Goal: Communication & Community: Participate in discussion

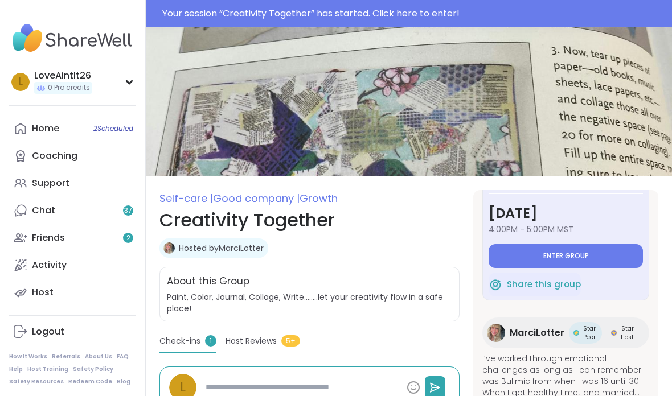
click at [600, 256] on button "Enter group" at bounding box center [565, 256] width 154 height 24
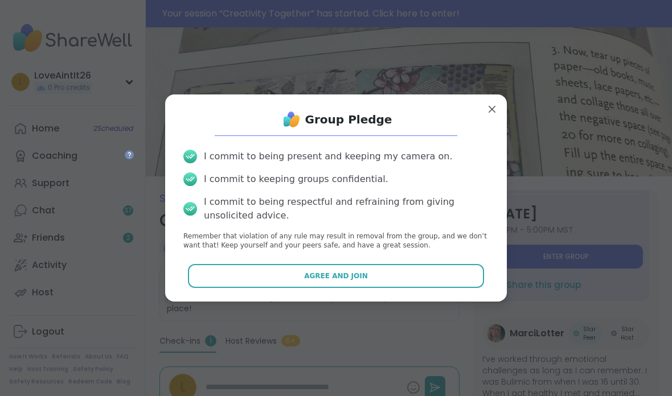
click at [459, 276] on button "Agree and Join" at bounding box center [336, 276] width 297 height 24
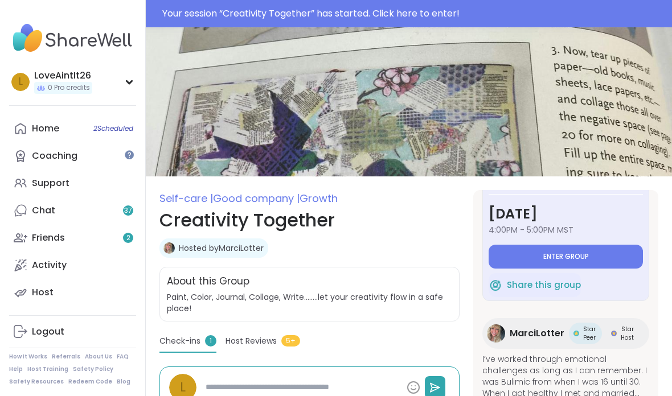
type textarea "*"
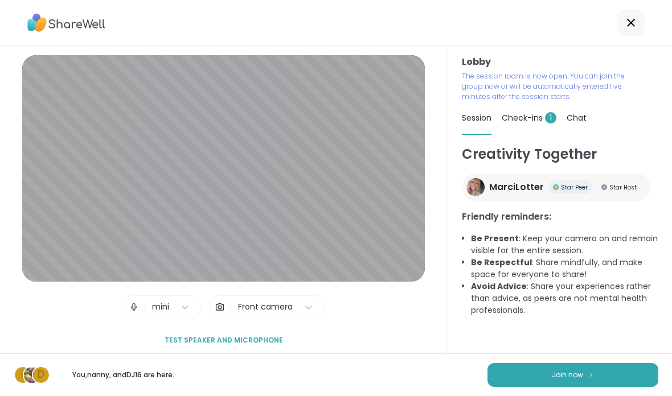
click at [581, 380] on span "Join now" at bounding box center [567, 375] width 31 height 10
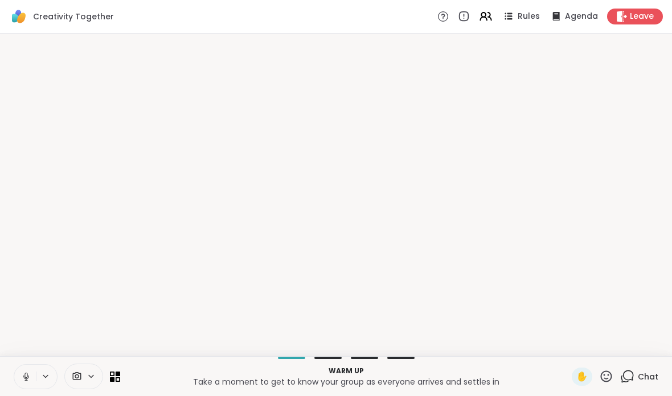
click at [38, 377] on button at bounding box center [46, 377] width 21 height 10
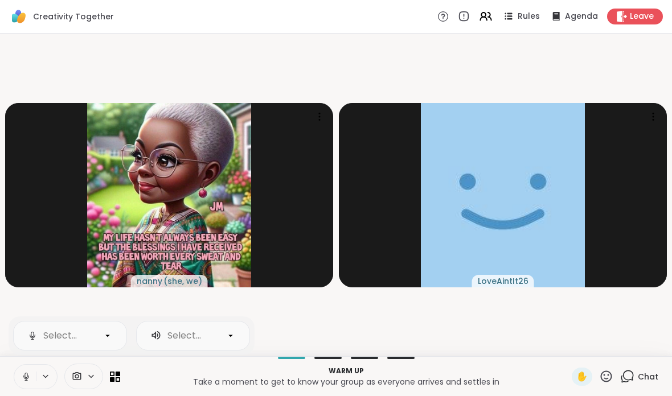
click at [22, 373] on icon at bounding box center [26, 377] width 10 height 10
click at [25, 373] on icon at bounding box center [25, 375] width 3 height 5
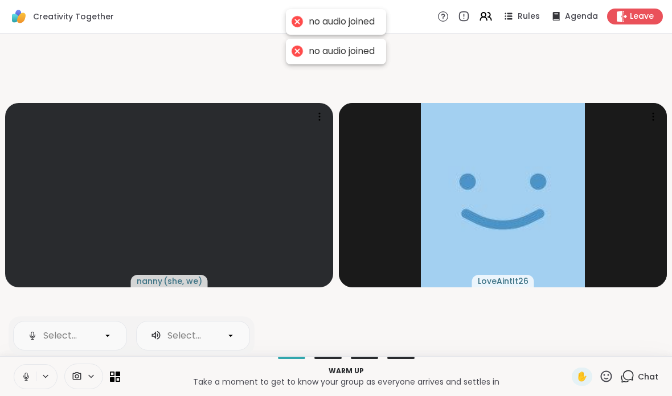
click at [22, 374] on icon at bounding box center [26, 377] width 10 height 10
click at [17, 376] on button at bounding box center [25, 377] width 22 height 24
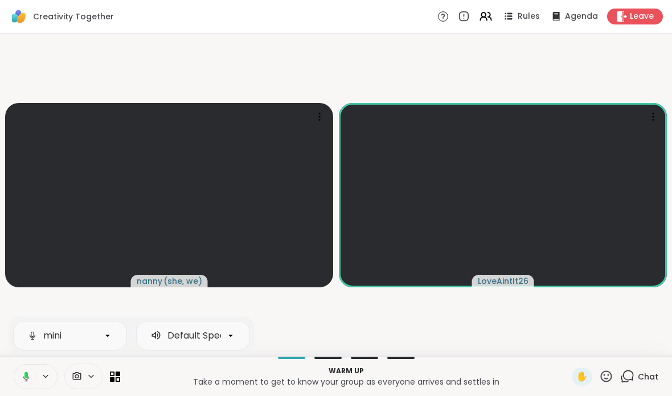
click at [26, 367] on button at bounding box center [24, 377] width 23 height 24
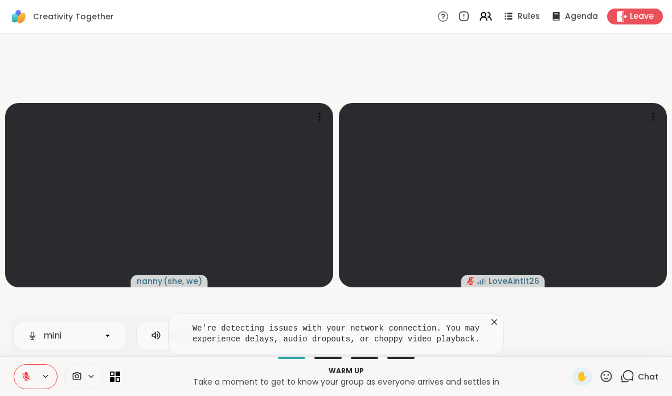
click at [493, 323] on icon at bounding box center [493, 321] width 11 height 11
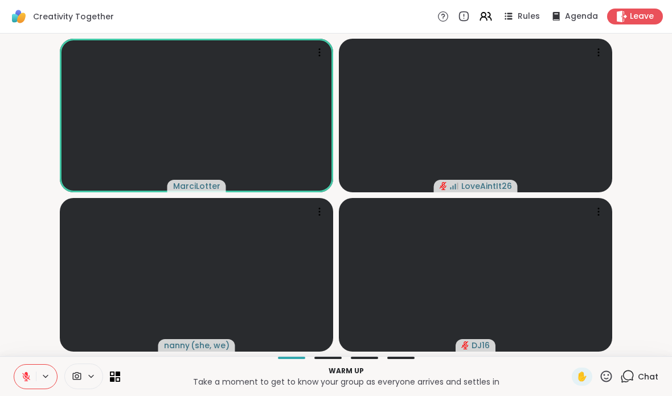
click at [17, 368] on button at bounding box center [25, 377] width 22 height 24
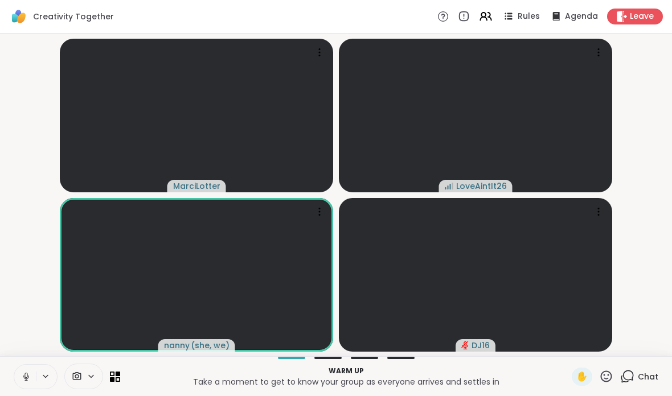
click at [22, 373] on icon at bounding box center [26, 377] width 10 height 10
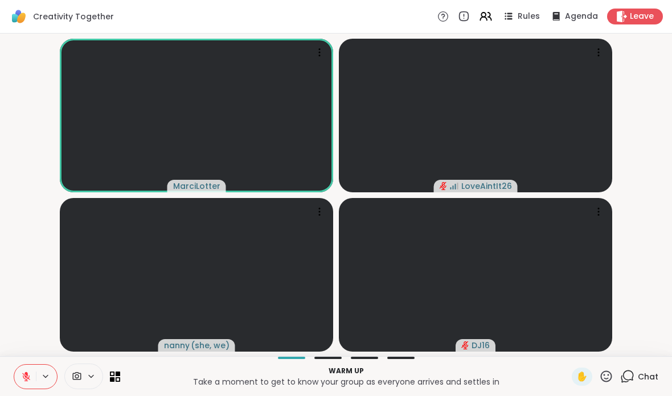
click at [24, 375] on icon at bounding box center [26, 377] width 8 height 8
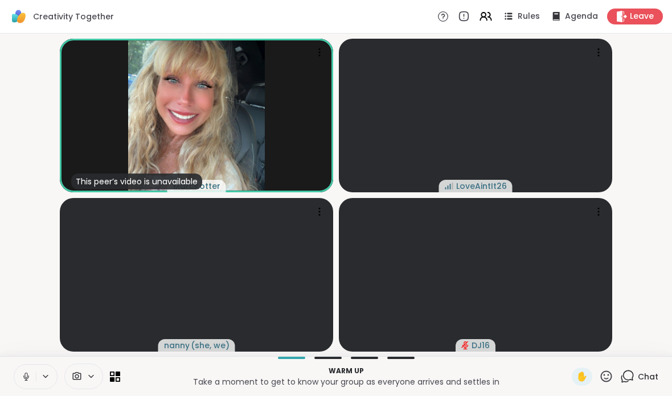
click at [17, 369] on button at bounding box center [25, 377] width 22 height 24
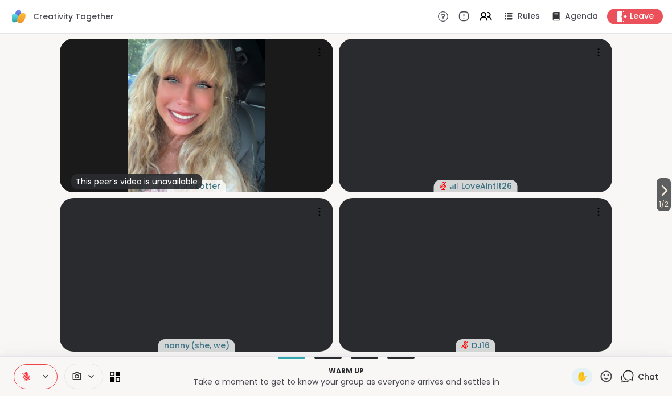
click at [667, 191] on icon at bounding box center [664, 191] width 14 height 14
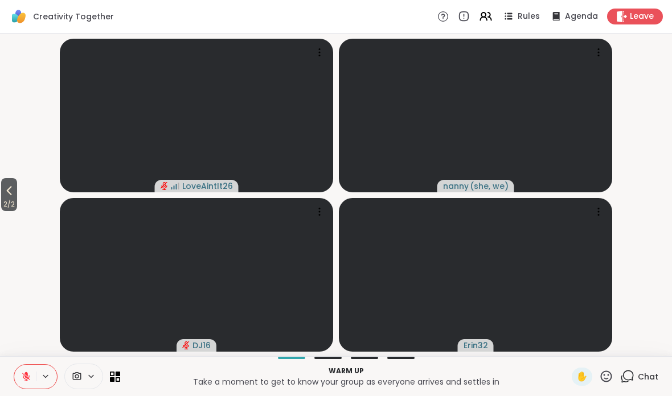
click at [2, 208] on span "2 / 2" at bounding box center [9, 204] width 16 height 14
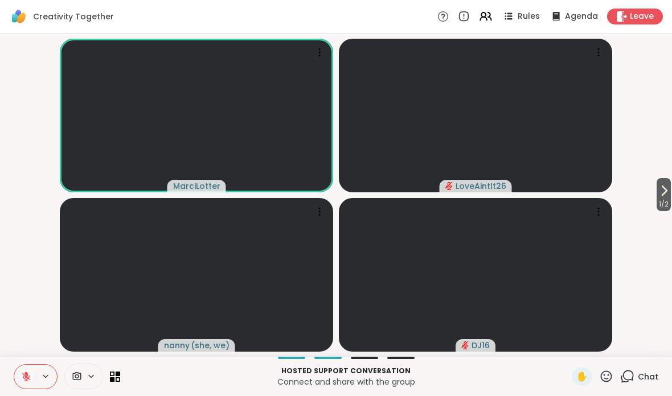
click at [24, 374] on icon at bounding box center [26, 377] width 10 height 10
click at [25, 376] on icon at bounding box center [25, 375] width 3 height 5
click at [24, 370] on button at bounding box center [25, 377] width 22 height 24
click at [24, 375] on icon at bounding box center [26, 377] width 10 height 10
click at [656, 201] on span "1 / 2" at bounding box center [663, 204] width 14 height 14
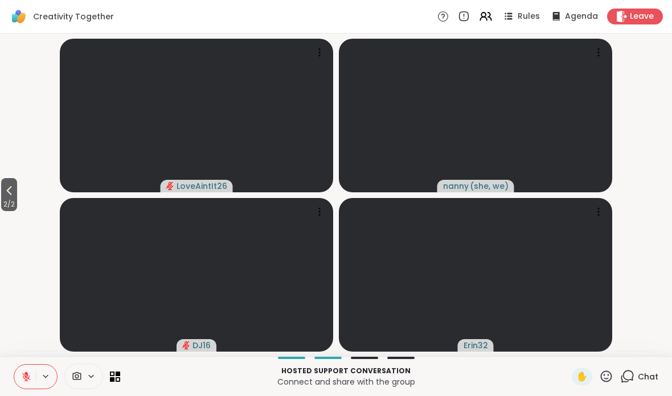
click at [9, 198] on span "2 / 2" at bounding box center [9, 204] width 16 height 14
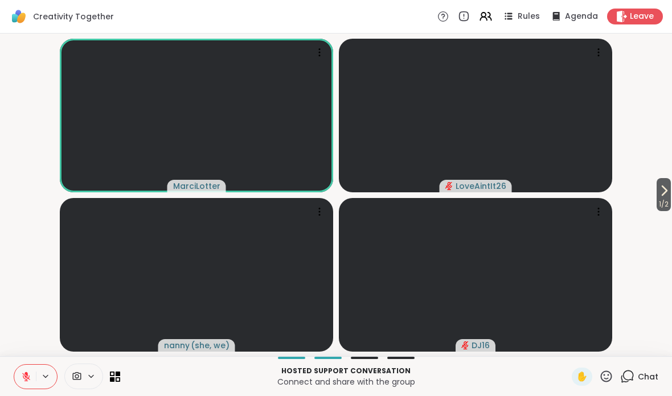
click at [26, 376] on icon at bounding box center [26, 377] width 8 height 8
click at [17, 371] on button at bounding box center [25, 377] width 22 height 24
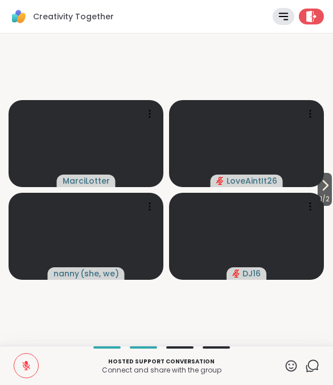
click at [331, 191] on button "1 / 2" at bounding box center [325, 189] width 14 height 33
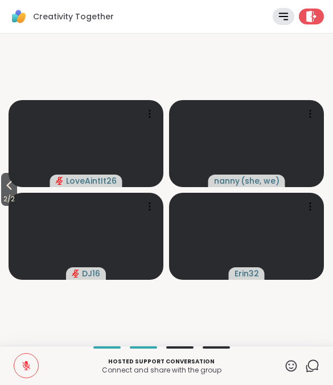
click at [6, 188] on icon at bounding box center [9, 186] width 14 height 14
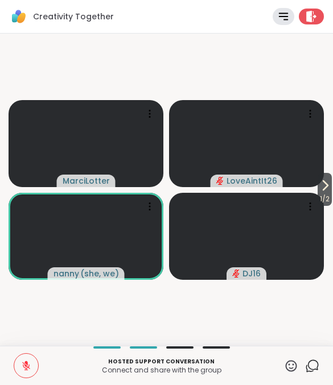
click at [36, 358] on button at bounding box center [26, 366] width 24 height 24
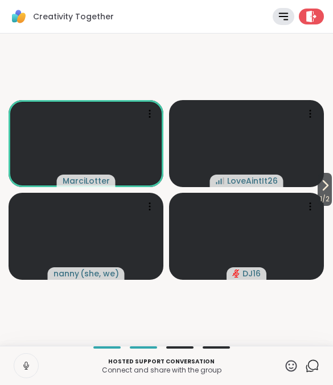
click at [35, 365] on button at bounding box center [26, 366] width 24 height 24
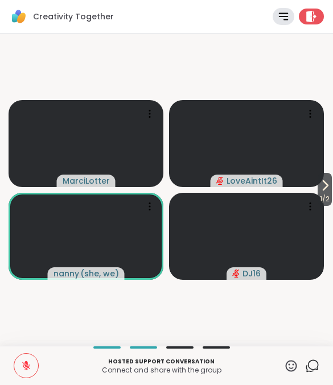
click at [25, 364] on icon at bounding box center [26, 366] width 10 height 10
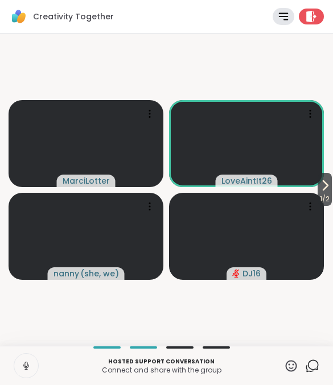
click at [34, 361] on button at bounding box center [26, 366] width 24 height 24
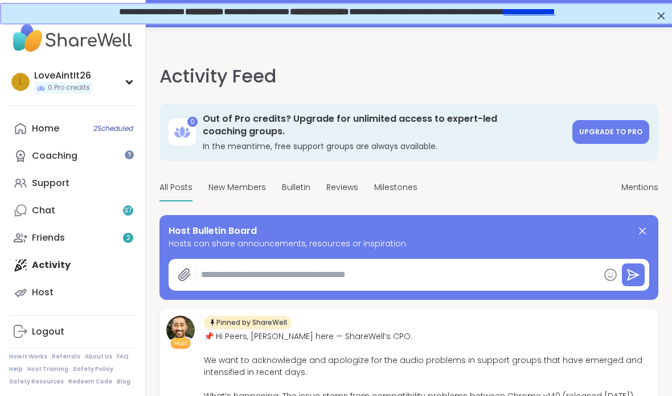
click at [63, 80] on div "LoveAintIt26" at bounding box center [63, 75] width 58 height 13
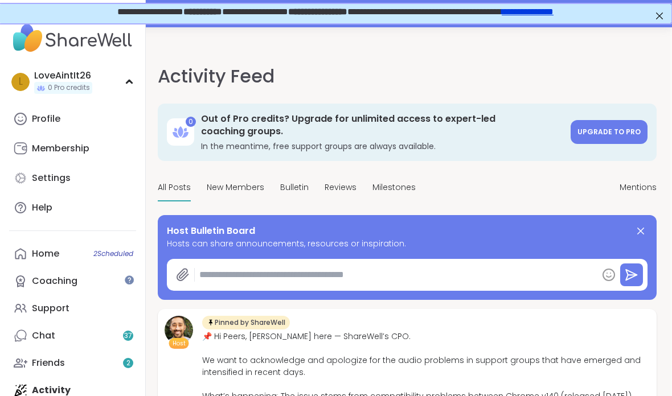
scroll to position [0, 2]
click at [26, 89] on div "L LoveAintIt26 0 Pro credits" at bounding box center [72, 81] width 127 height 29
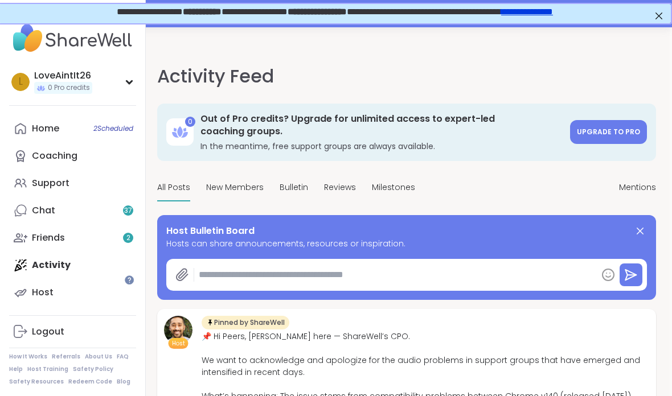
click at [19, 86] on span "L" at bounding box center [21, 82] width 4 height 15
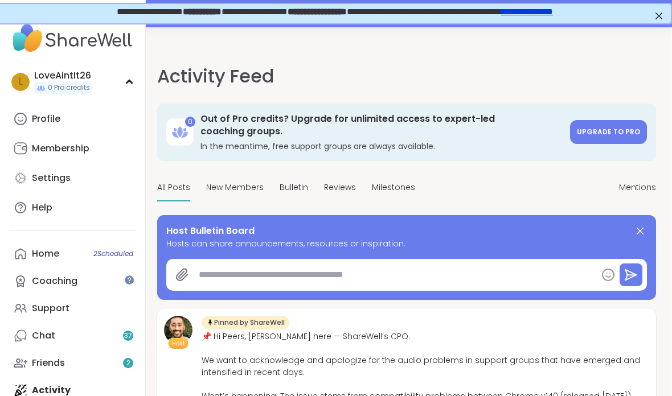
click at [80, 44] on img at bounding box center [72, 38] width 127 height 40
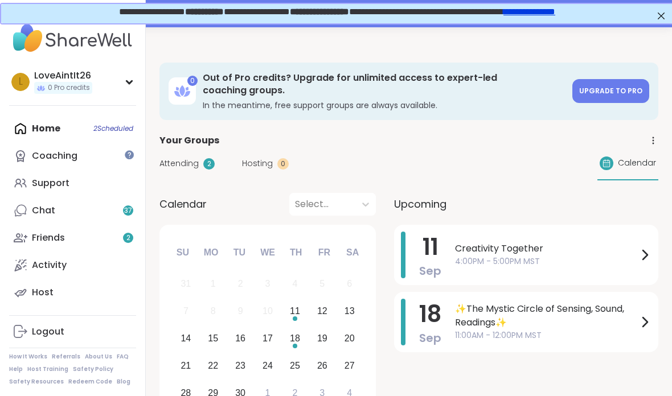
click at [532, 250] on span "Creativity Together" at bounding box center [546, 249] width 183 height 14
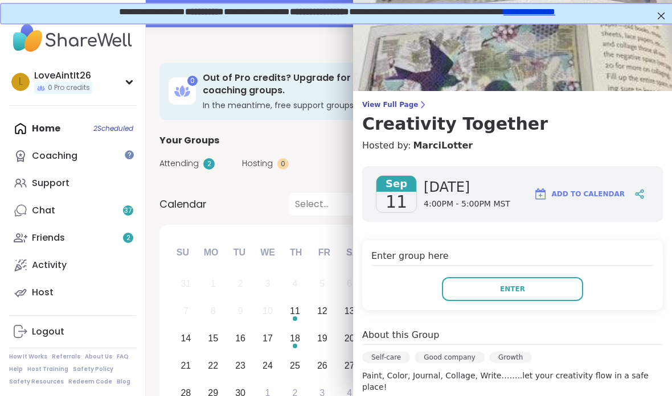
click at [515, 283] on button "Enter" at bounding box center [512, 289] width 141 height 24
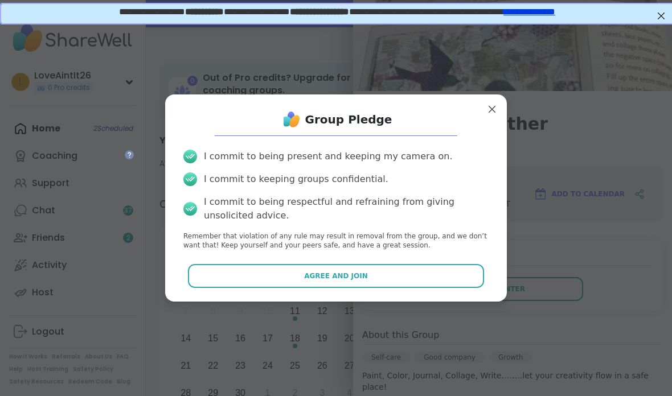
click at [380, 274] on button "Agree and Join" at bounding box center [336, 276] width 297 height 24
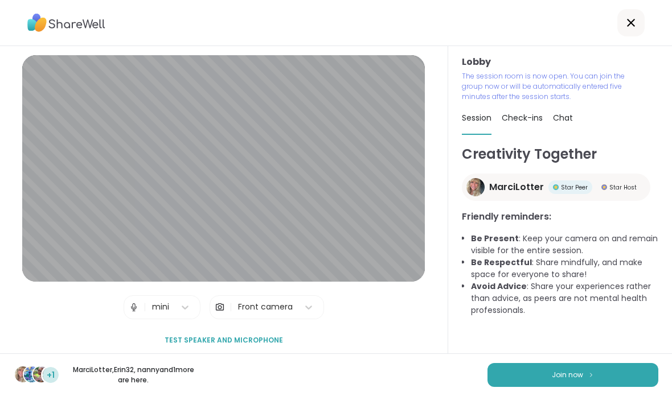
click at [549, 373] on button "Join now" at bounding box center [572, 375] width 171 height 24
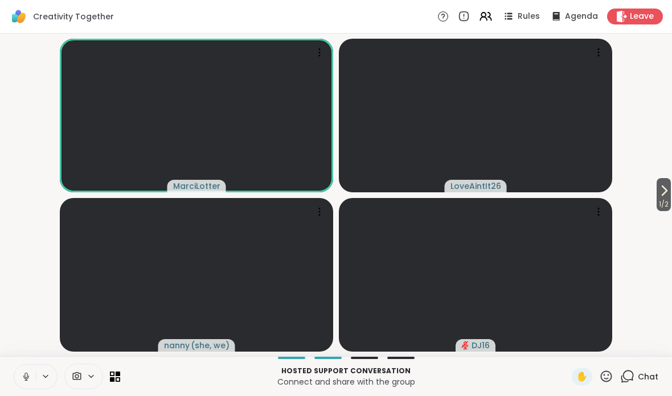
click at [30, 378] on icon at bounding box center [26, 377] width 10 height 10
click at [24, 372] on icon at bounding box center [26, 377] width 10 height 10
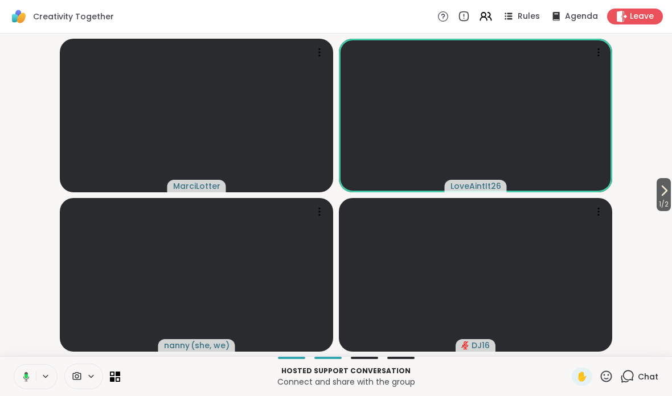
click at [31, 377] on button at bounding box center [24, 377] width 23 height 24
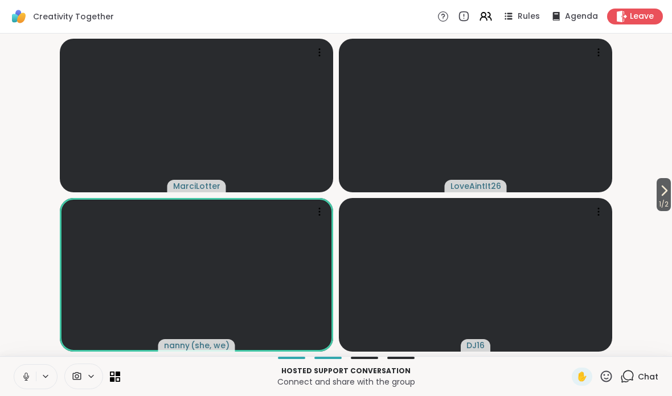
click at [25, 374] on icon at bounding box center [25, 375] width 3 height 5
click at [28, 381] on icon at bounding box center [26, 377] width 8 height 8
click at [532, 121] on video at bounding box center [475, 116] width 273 height 154
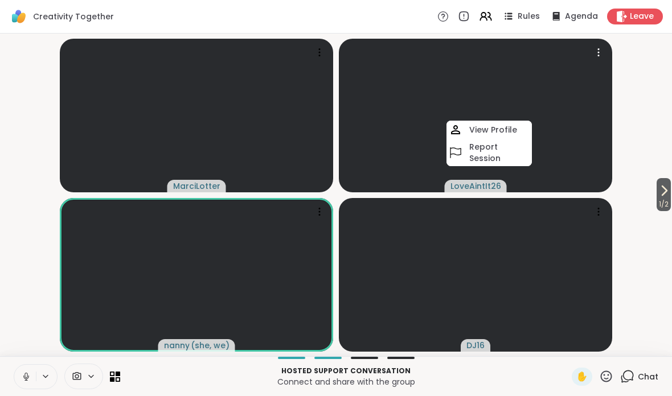
click at [563, 94] on video at bounding box center [475, 116] width 273 height 154
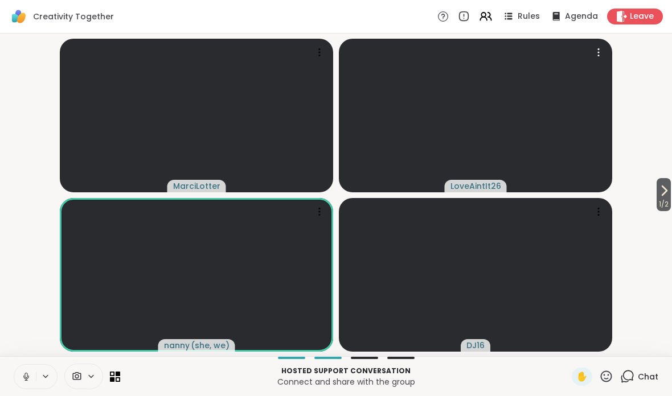
click at [589, 48] on video at bounding box center [475, 116] width 273 height 154
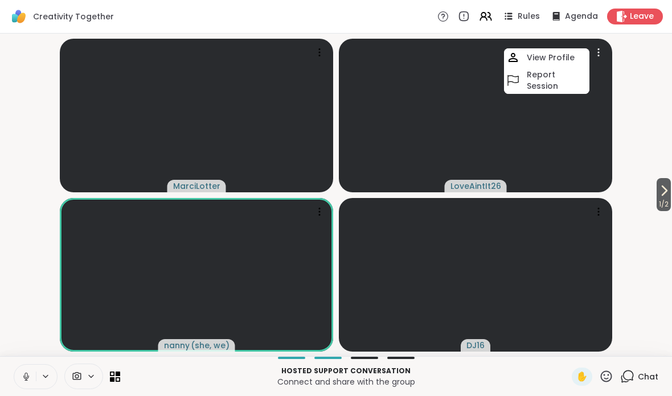
click at [601, 53] on icon at bounding box center [597, 52] width 11 height 11
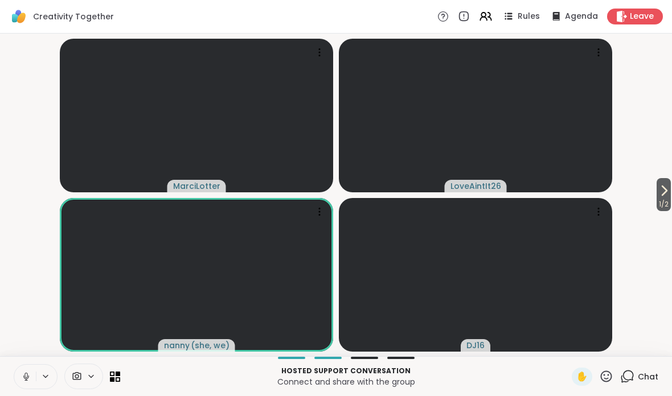
click at [623, 98] on video-player-container "1 / 2 MarciLotter LoveAintIt26 nanny ( she, we ) DJ16" at bounding box center [336, 195] width 658 height 314
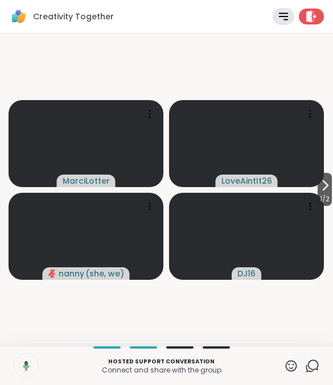
click at [36, 366] on button at bounding box center [26, 366] width 26 height 24
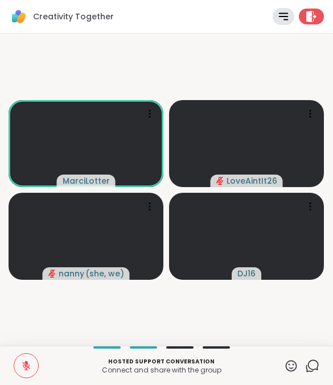
click at [17, 372] on button at bounding box center [26, 366] width 24 height 24
click at [28, 361] on icon at bounding box center [26, 366] width 10 height 10
click at [320, 125] on video at bounding box center [246, 143] width 155 height 87
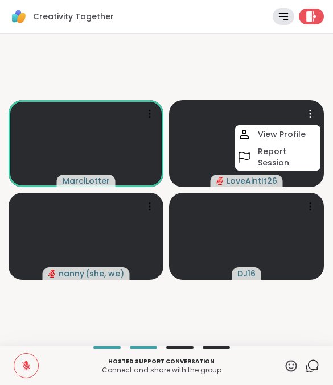
click at [213, 121] on video at bounding box center [246, 143] width 155 height 87
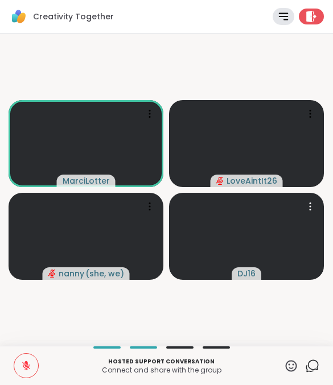
click at [217, 226] on video at bounding box center [246, 236] width 155 height 87
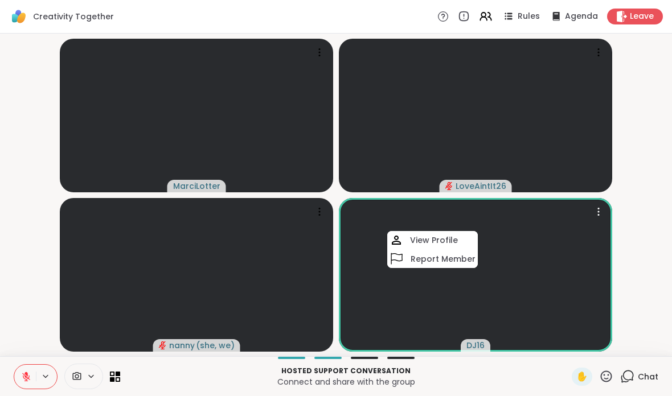
click at [17, 374] on button at bounding box center [25, 377] width 22 height 24
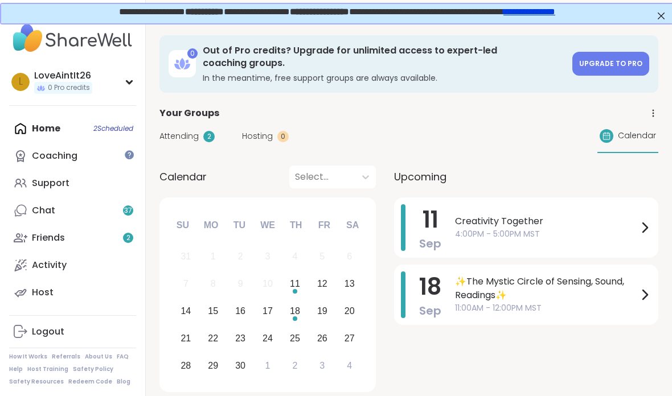
click at [560, 227] on span "Creativity Together" at bounding box center [546, 222] width 183 height 14
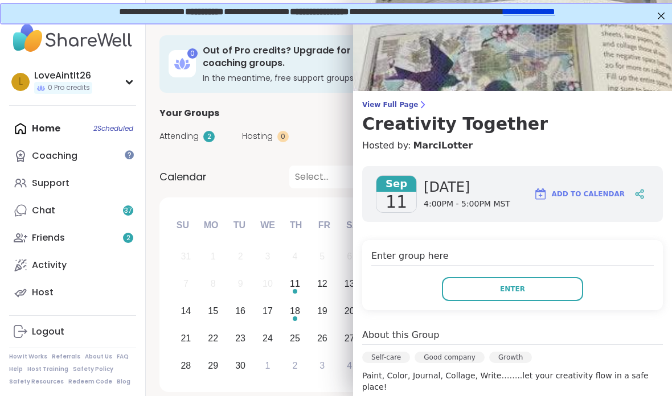
click at [547, 294] on button "Enter" at bounding box center [512, 289] width 141 height 24
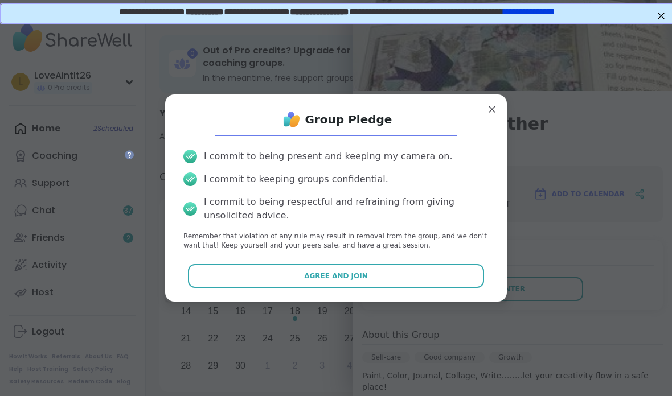
click at [422, 287] on button "Agree and Join" at bounding box center [336, 276] width 297 height 24
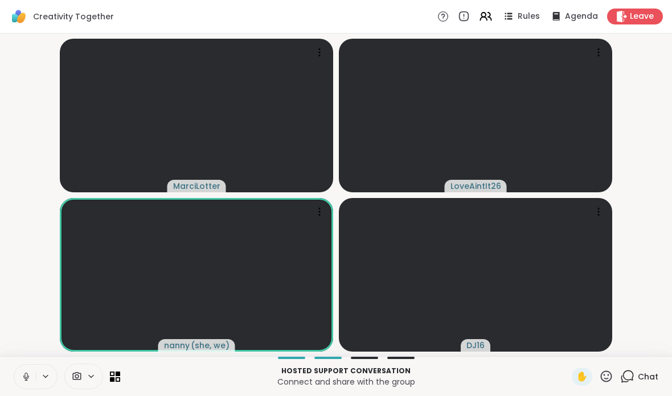
click at [12, 374] on div "Hosted support conversation Connect and share with the group ✋ Chat" at bounding box center [336, 376] width 672 height 40
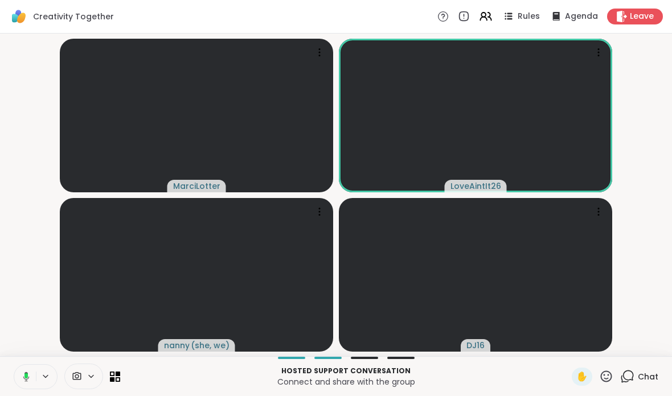
click at [43, 378] on icon at bounding box center [45, 377] width 9 height 10
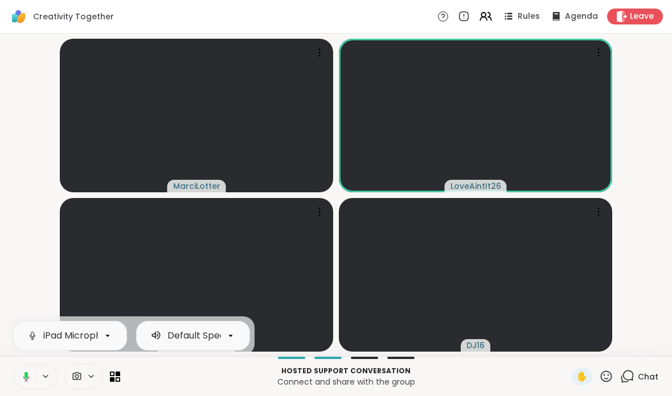
click at [28, 378] on icon at bounding box center [24, 377] width 10 height 10
click at [26, 378] on icon at bounding box center [24, 377] width 10 height 10
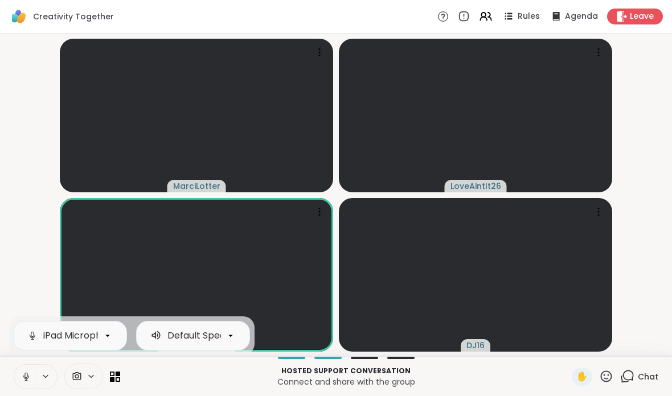
click at [28, 384] on button at bounding box center [25, 377] width 22 height 24
click at [15, 378] on button at bounding box center [25, 377] width 22 height 24
click at [28, 374] on icon at bounding box center [26, 377] width 10 height 10
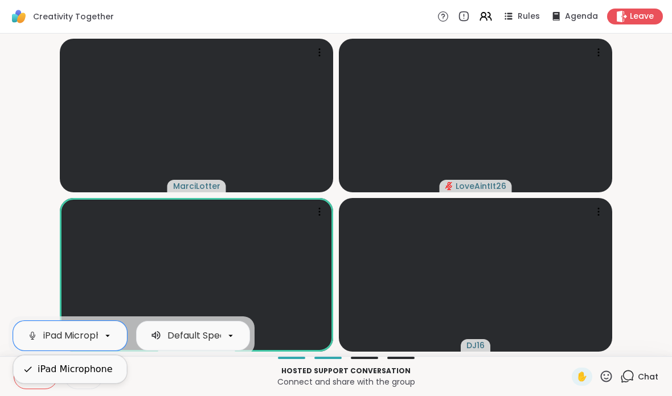
click at [29, 371] on button at bounding box center [25, 377] width 22 height 24
click at [28, 380] on icon at bounding box center [26, 377] width 10 height 10
click at [23, 372] on icon at bounding box center [26, 377] width 10 height 10
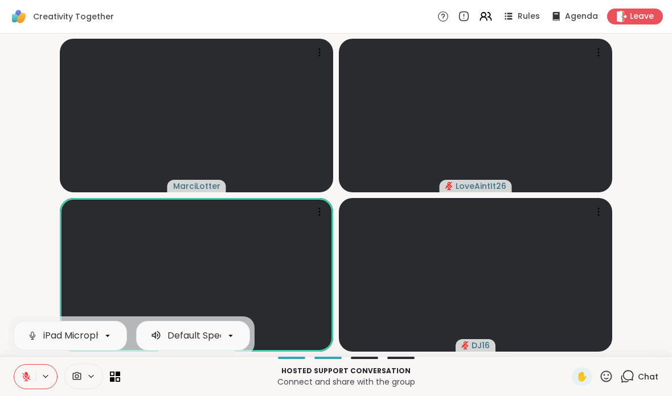
click at [26, 376] on icon at bounding box center [26, 377] width 8 height 8
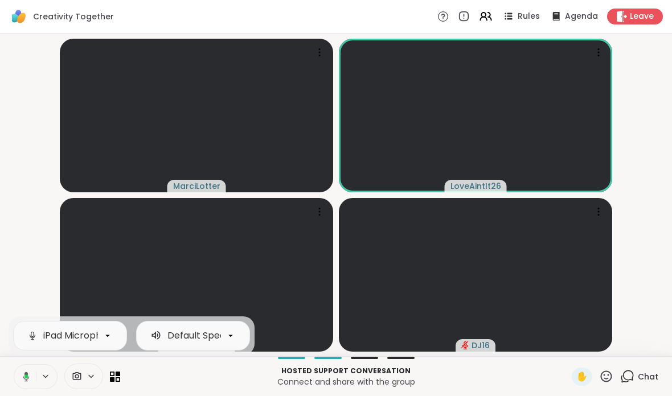
click at [27, 377] on icon at bounding box center [25, 376] width 3 height 4
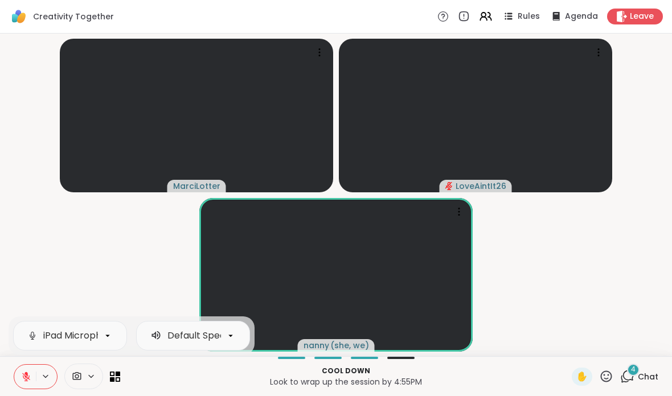
click at [636, 377] on div "4 Chat" at bounding box center [639, 377] width 38 height 18
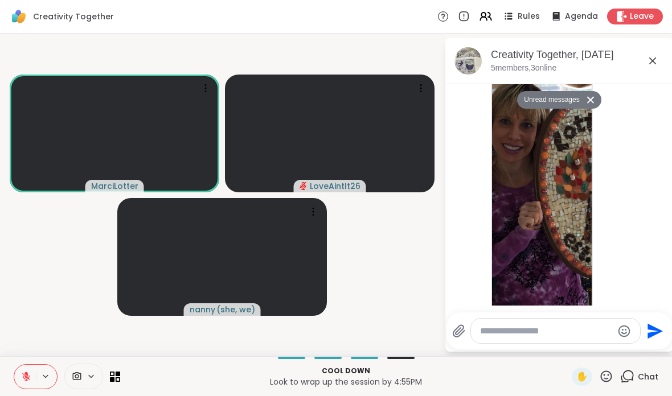
scroll to position [760, 0]
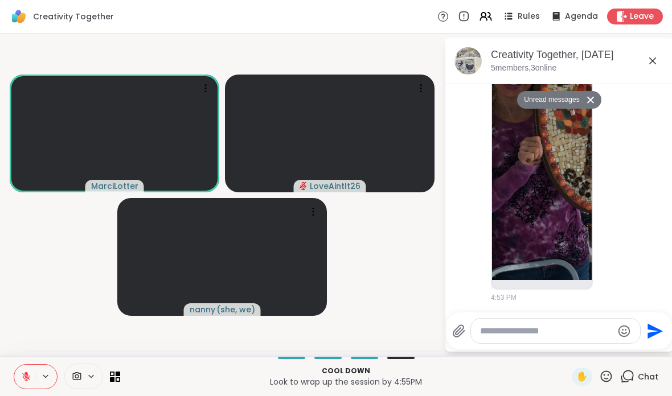
click at [523, 330] on textarea "Type your message" at bounding box center [546, 331] width 133 height 11
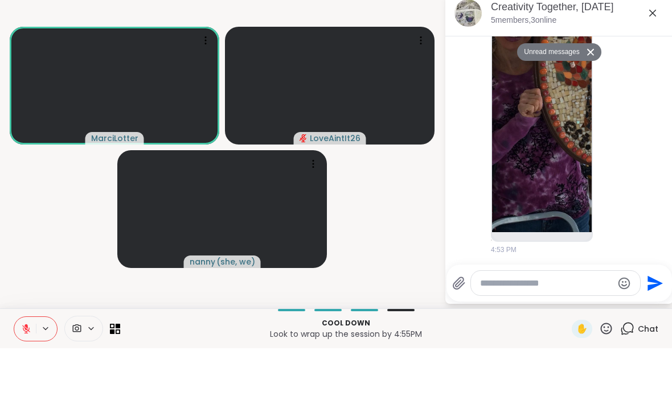
click at [23, 365] on button at bounding box center [25, 377] width 22 height 24
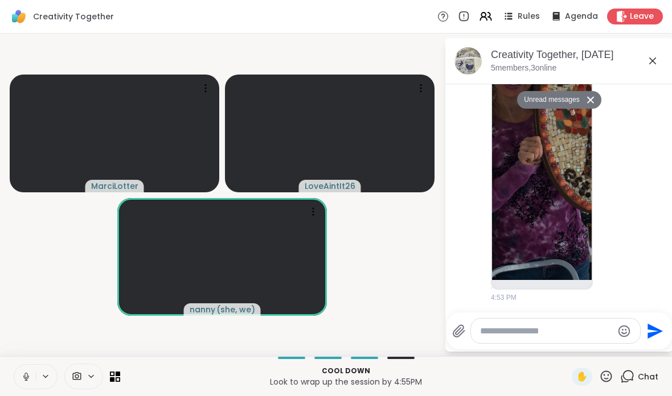
click at [561, 101] on button "Unread messages" at bounding box center [549, 100] width 65 height 18
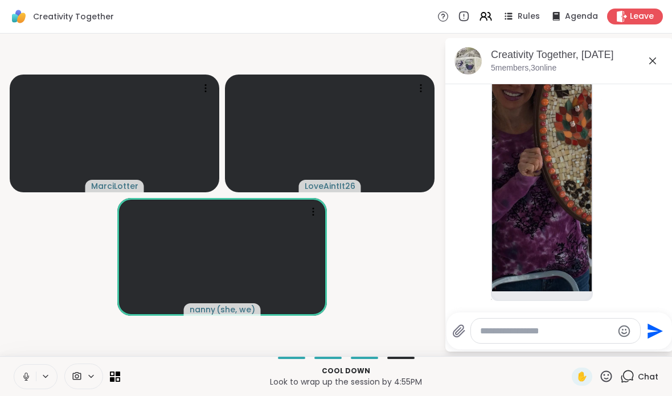
scroll to position [97, 0]
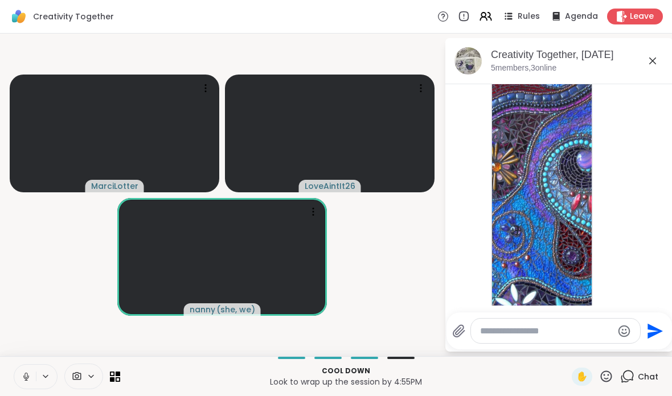
click at [553, 192] on img at bounding box center [542, 191] width 100 height 271
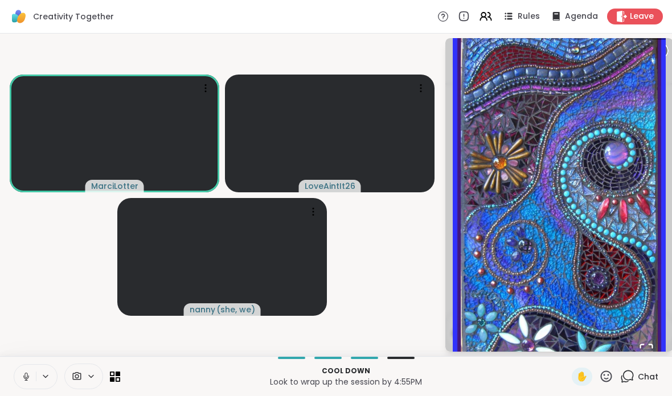
click at [373, 257] on video-player-container "[PERSON_NAME] LoveAintIt26 nanny ( she, we )" at bounding box center [222, 195] width 430 height 314
click at [458, 45] on img "Go to Slide 1" at bounding box center [558, 194] width 213 height 351
click at [68, 295] on video-player-container "[PERSON_NAME] LoveAintIt26 nanny ( she, we )" at bounding box center [222, 195] width 430 height 314
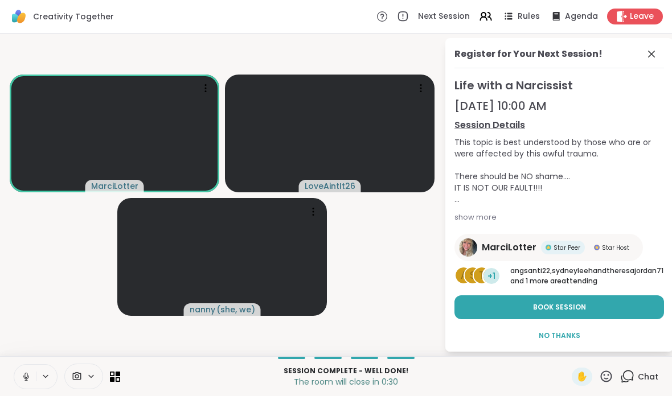
click at [631, 306] on button "Book Session" at bounding box center [558, 307] width 209 height 24
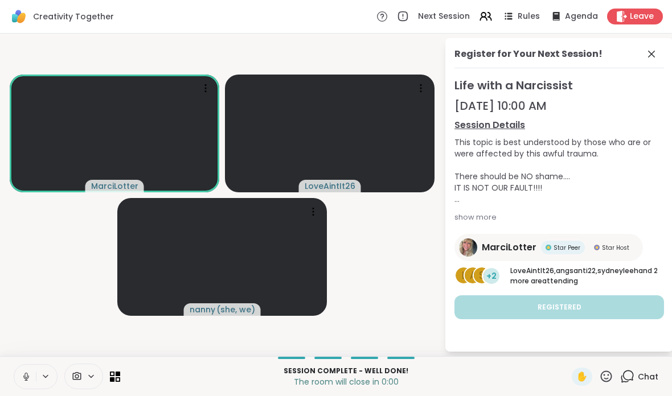
click at [643, 11] on span "Leave" at bounding box center [641, 16] width 24 height 11
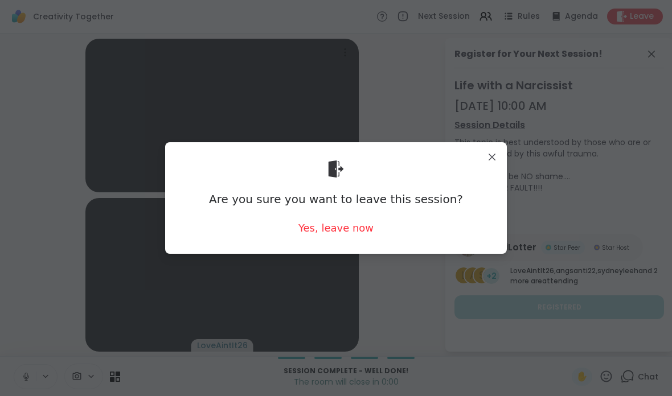
click at [336, 241] on div "Are you sure you want to leave this session? Yes, leave now" at bounding box center [335, 197] width 323 height 93
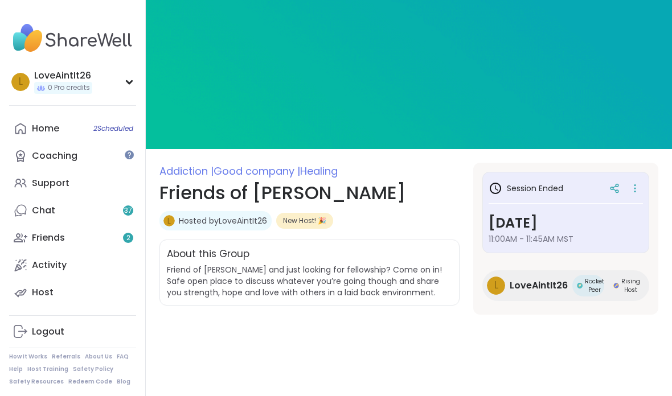
click at [92, 205] on link "Chat 37" at bounding box center [72, 210] width 127 height 27
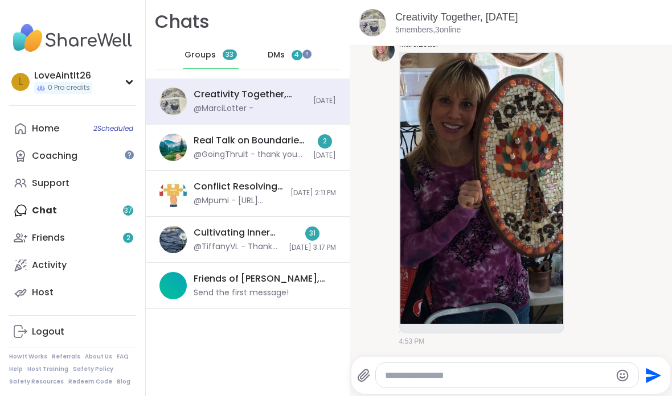
click at [96, 235] on link "Friends 2" at bounding box center [72, 237] width 127 height 27
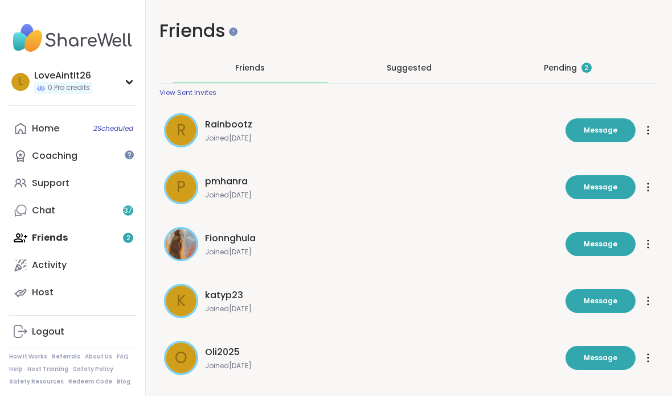
click at [574, 77] on div "Pending 2" at bounding box center [567, 68] width 154 height 30
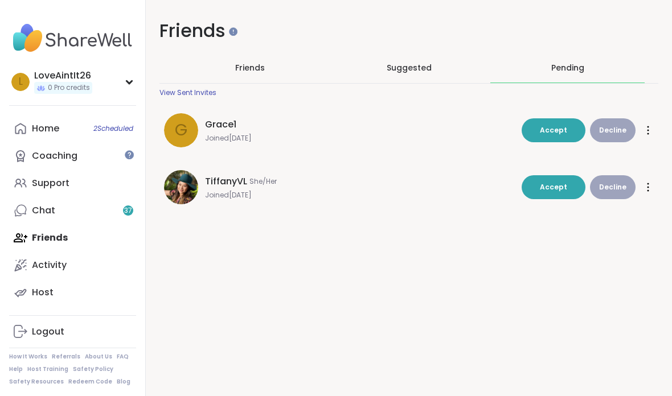
click at [562, 135] on button "Accept" at bounding box center [553, 130] width 64 height 24
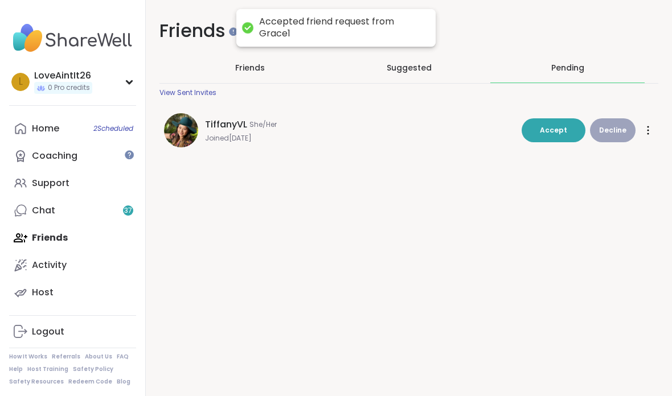
click at [560, 189] on div "Friends Friends Suggested Pending View Sent Invites TiffanyVL She/Her Joined Ma…" at bounding box center [409, 198] width 526 height 396
click at [552, 121] on button "Accept" at bounding box center [553, 130] width 64 height 24
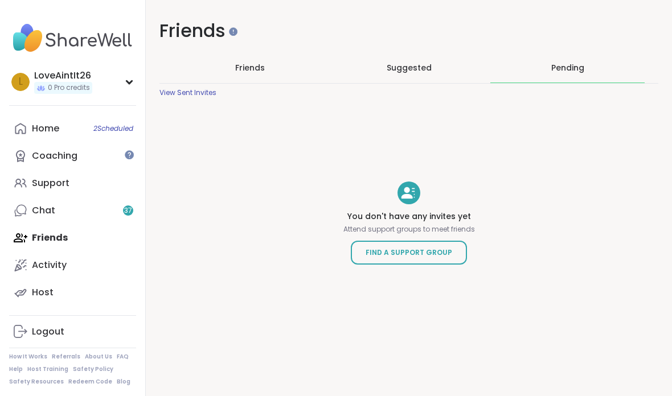
click at [45, 121] on link "Home 2 Scheduled" at bounding box center [72, 128] width 127 height 27
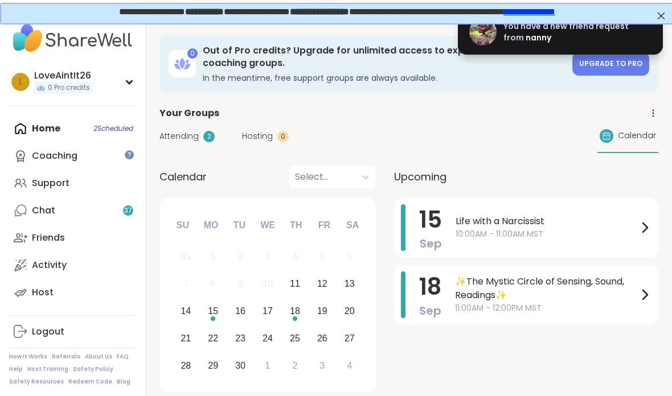
click at [566, 227] on span "Life with a Narcissist" at bounding box center [546, 222] width 182 height 14
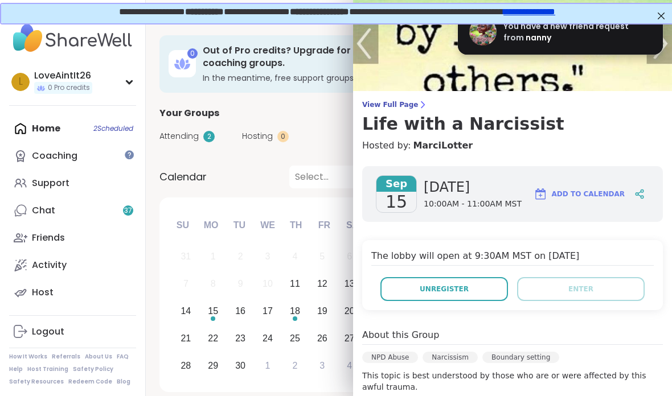
click at [408, 290] on button "Unregister" at bounding box center [443, 289] width 127 height 24
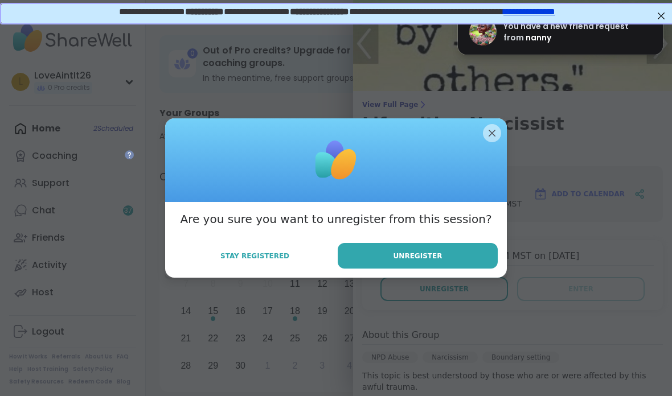
click at [411, 246] on button "Unregister" at bounding box center [418, 256] width 160 height 26
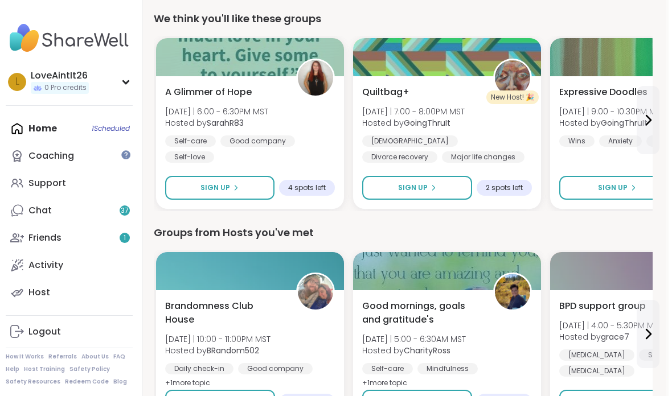
scroll to position [392, 2]
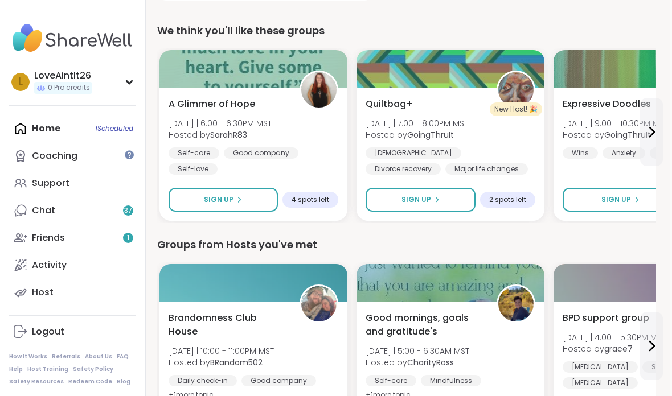
click at [645, 134] on icon at bounding box center [651, 132] width 14 height 14
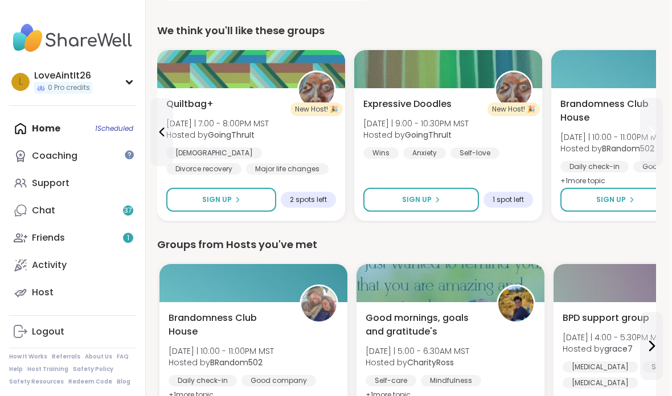
scroll to position [0, 0]
click at [427, 197] on span "Sign Up" at bounding box center [417, 200] width 30 height 10
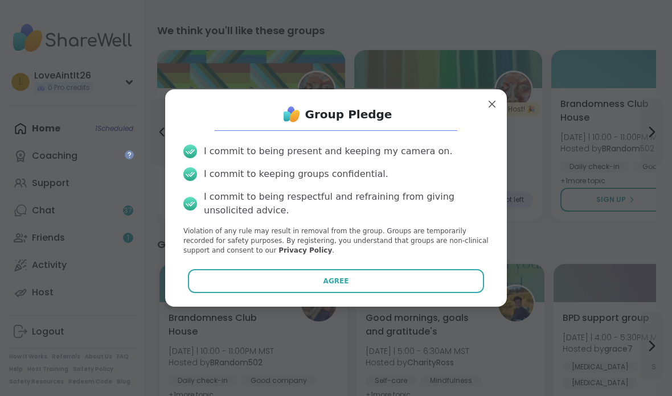
click at [364, 293] on button "Agree" at bounding box center [336, 281] width 297 height 24
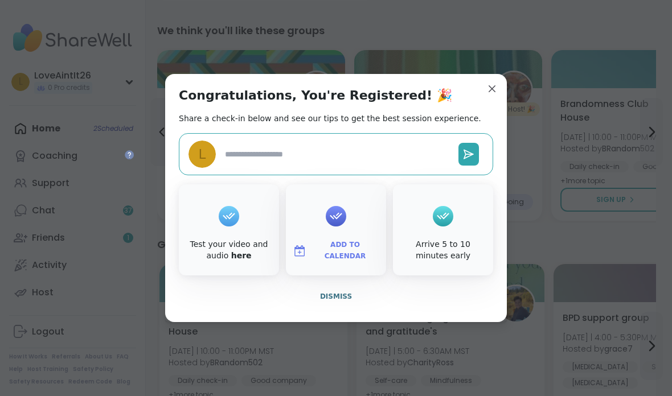
click at [331, 301] on span "Dismiss" at bounding box center [336, 297] width 32 height 8
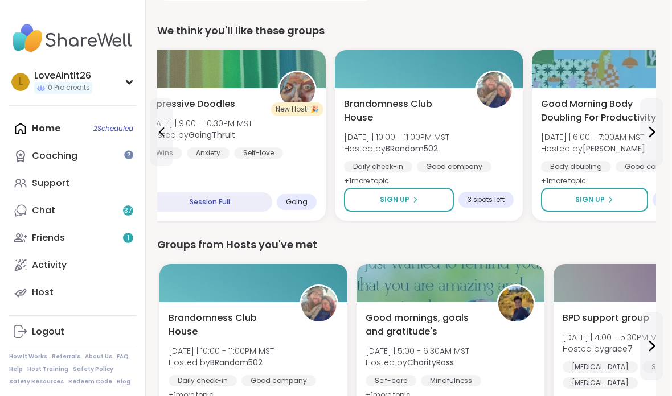
click at [647, 133] on icon at bounding box center [651, 132] width 14 height 14
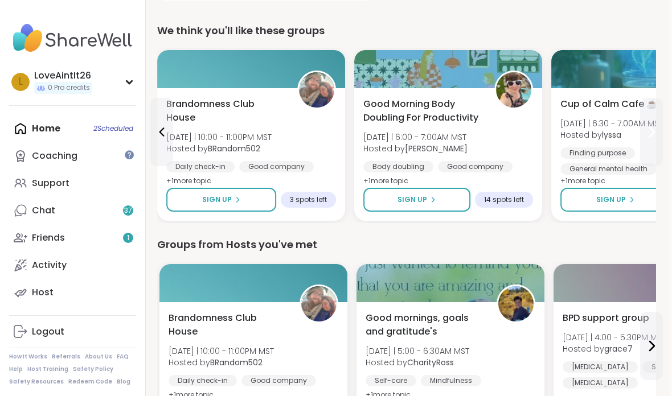
click at [657, 137] on icon at bounding box center [651, 132] width 14 height 14
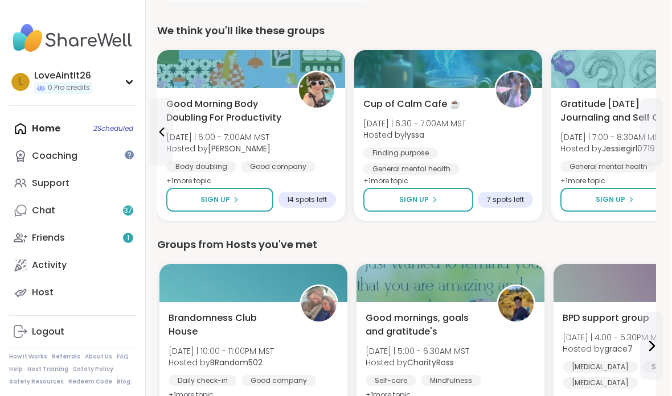
click at [654, 142] on button at bounding box center [651, 132] width 23 height 68
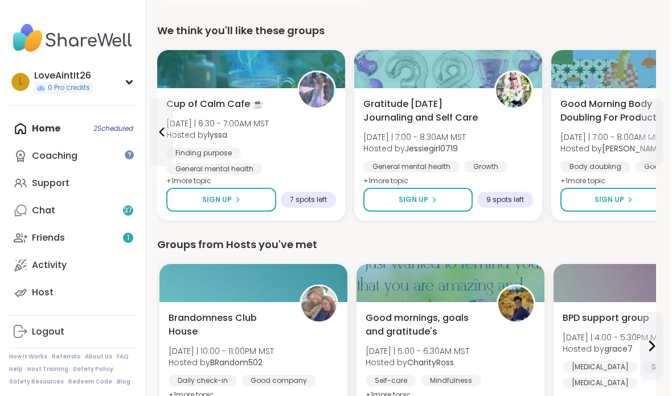
click at [656, 137] on icon at bounding box center [651, 132] width 14 height 14
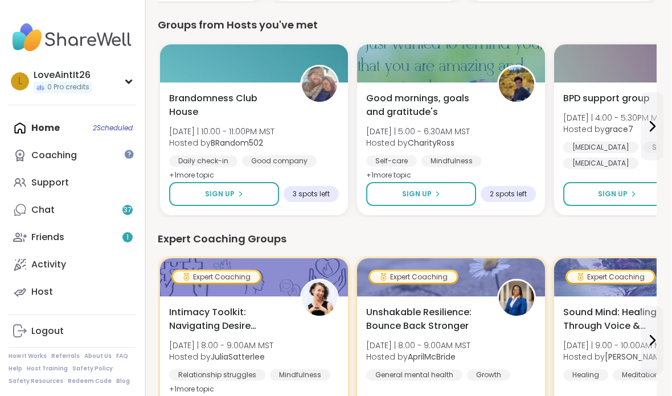
scroll to position [612, 1]
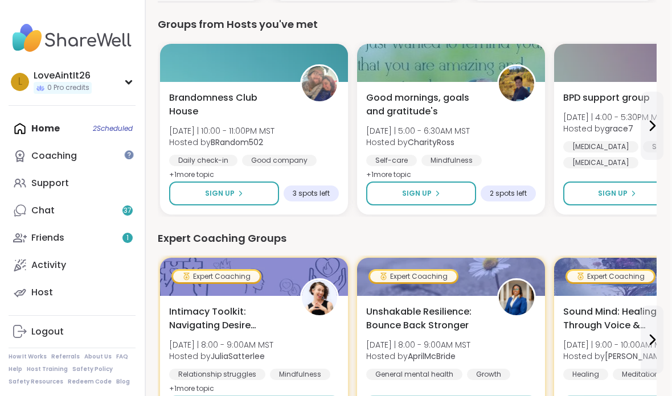
click at [652, 123] on icon at bounding box center [653, 125] width 5 height 9
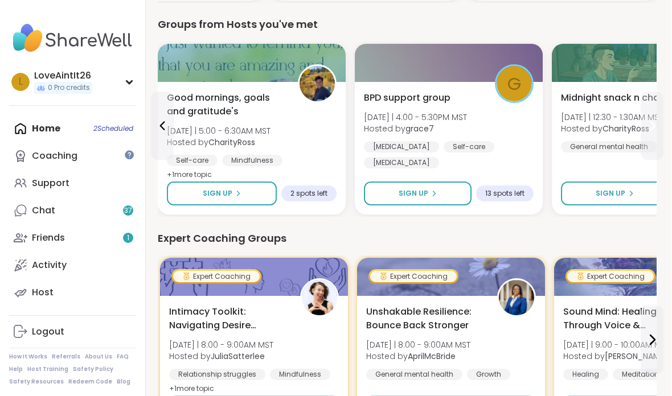
click at [450, 193] on button "Sign Up" at bounding box center [418, 194] width 108 height 24
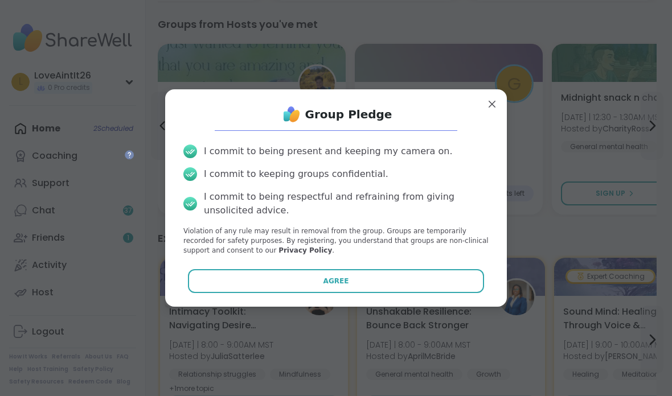
click at [443, 293] on button "Agree" at bounding box center [336, 281] width 297 height 24
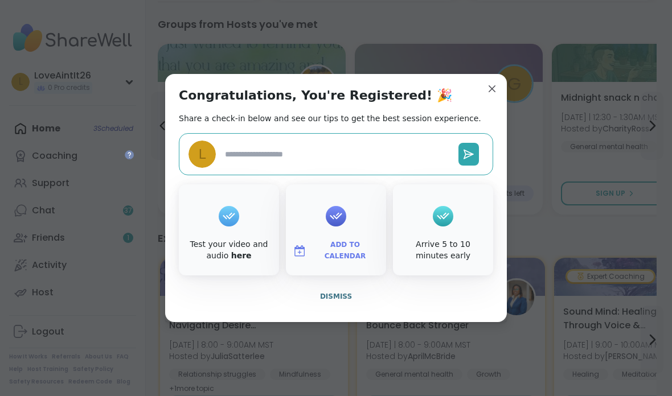
type textarea "*"
click at [335, 308] on button "Dismiss" at bounding box center [336, 297] width 314 height 24
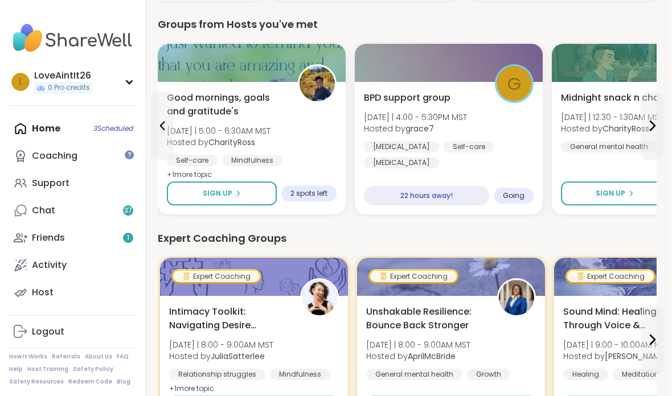
click at [658, 127] on icon at bounding box center [652, 126] width 14 height 14
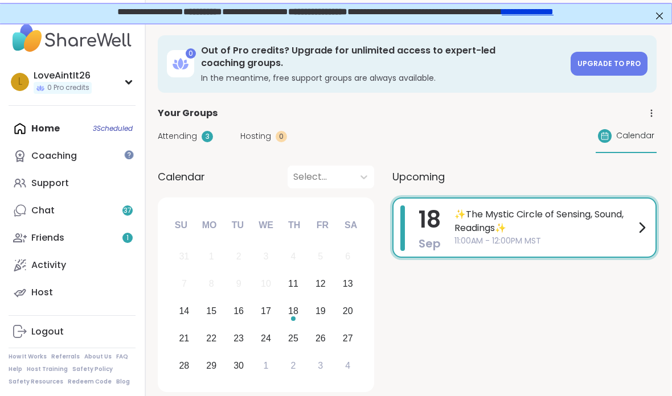
scroll to position [0, 2]
click at [52, 123] on div "Home 3 Scheduled Coaching Support Chat 37 Friends 1 Activity Host" at bounding box center [72, 210] width 127 height 191
click at [86, 35] on img at bounding box center [72, 38] width 127 height 40
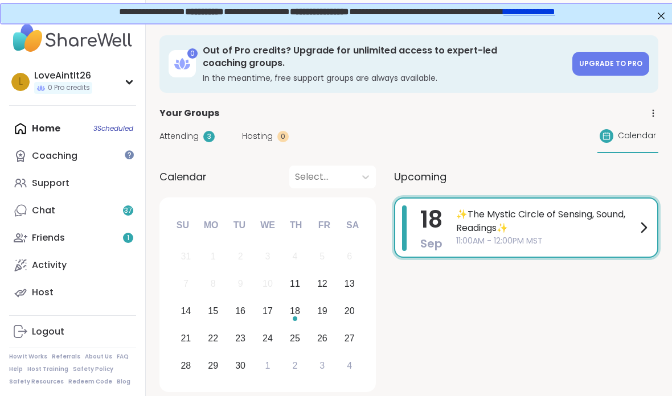
click at [44, 133] on div "Home 3 Scheduled Coaching Support Chat 37 Friends 1 Activity Host" at bounding box center [72, 210] width 127 height 191
click at [68, 43] on img at bounding box center [72, 38] width 127 height 40
click at [38, 72] on div "LoveAintIt26" at bounding box center [63, 75] width 58 height 13
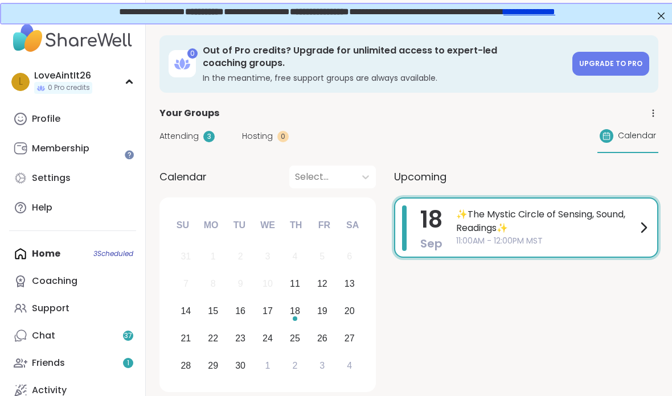
click at [38, 72] on div "LoveAintIt26" at bounding box center [63, 75] width 58 height 13
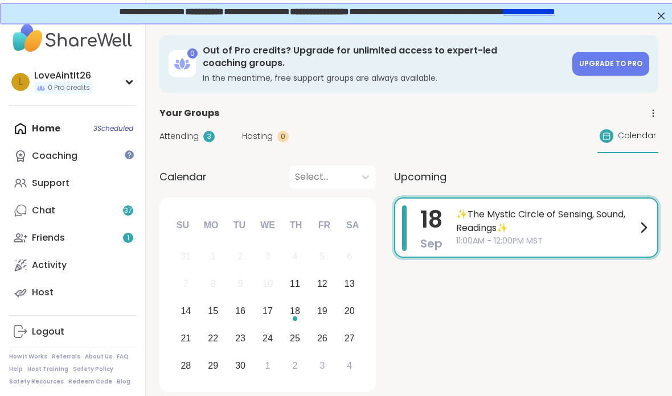
click at [62, 35] on img at bounding box center [72, 38] width 127 height 40
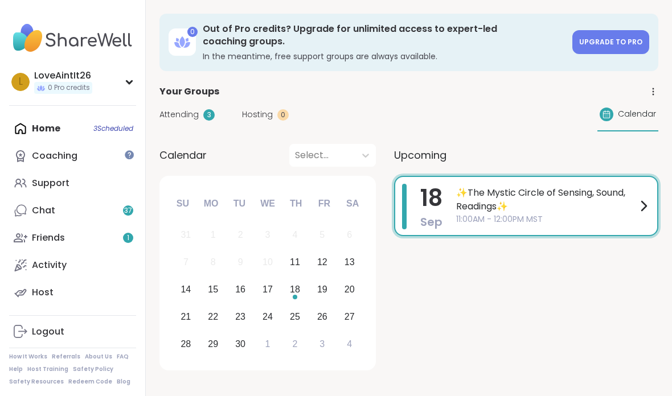
click at [76, 229] on link "Friends 1" at bounding box center [72, 237] width 127 height 27
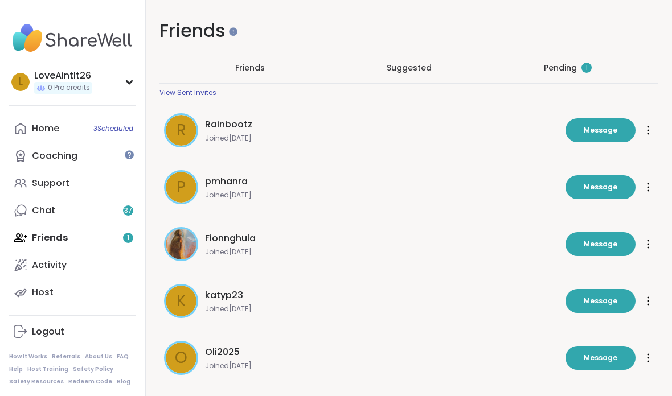
click at [567, 71] on div "Pending 1" at bounding box center [568, 67] width 48 height 11
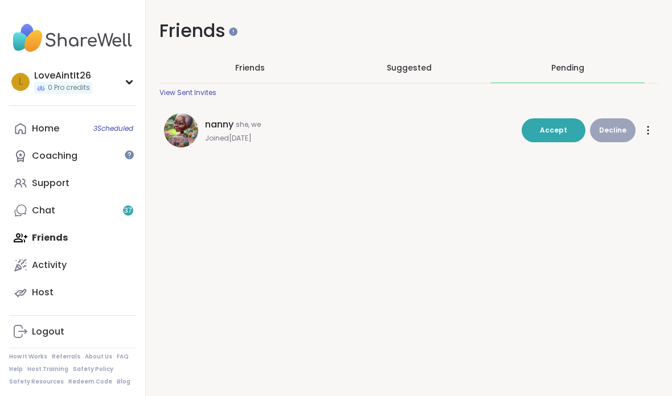
click at [558, 127] on span "Accept" at bounding box center [553, 130] width 27 height 10
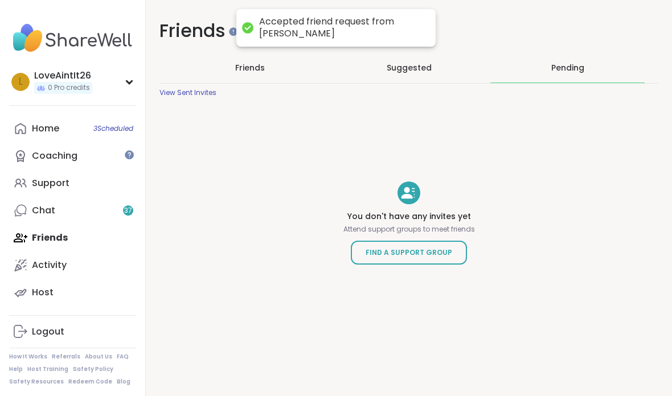
click at [71, 44] on img at bounding box center [72, 38] width 127 height 40
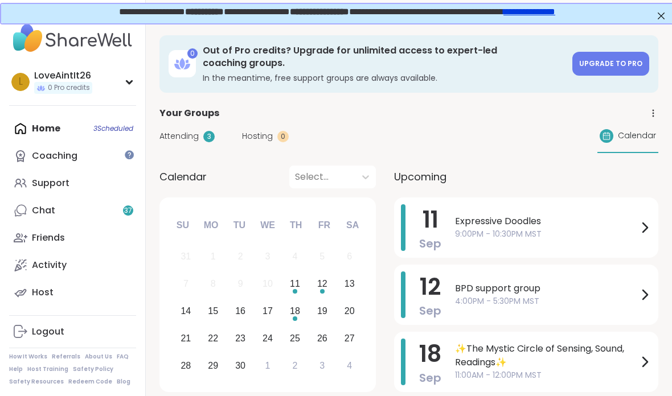
click at [627, 229] on span "9:00PM - 10:30PM MST" at bounding box center [546, 234] width 183 height 12
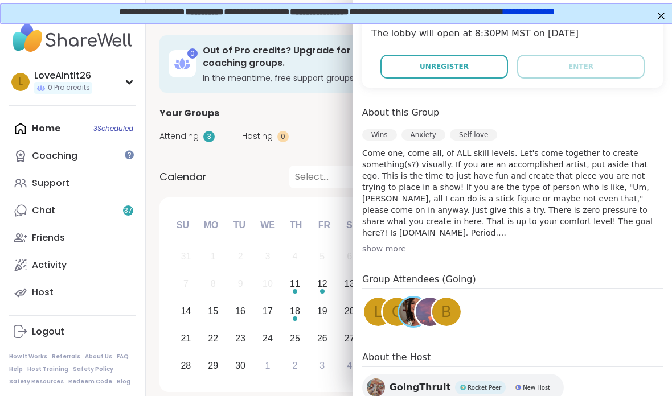
scroll to position [223, 0]
click at [390, 245] on div "show more" at bounding box center [512, 247] width 301 height 11
